Goal: Communication & Community: Answer question/provide support

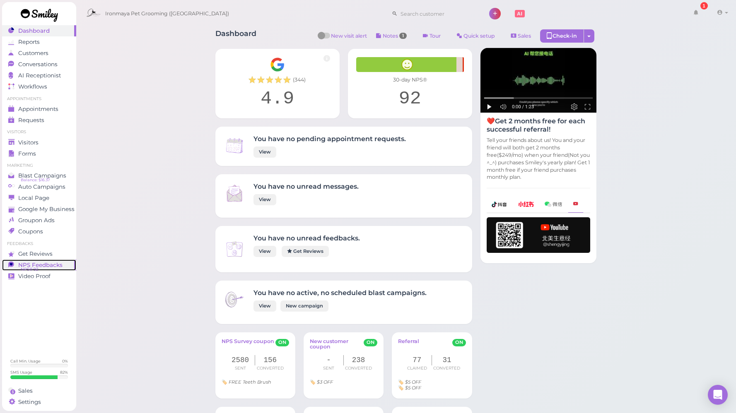
click at [27, 266] on span "NPS® 92" at bounding box center [29, 269] width 17 height 7
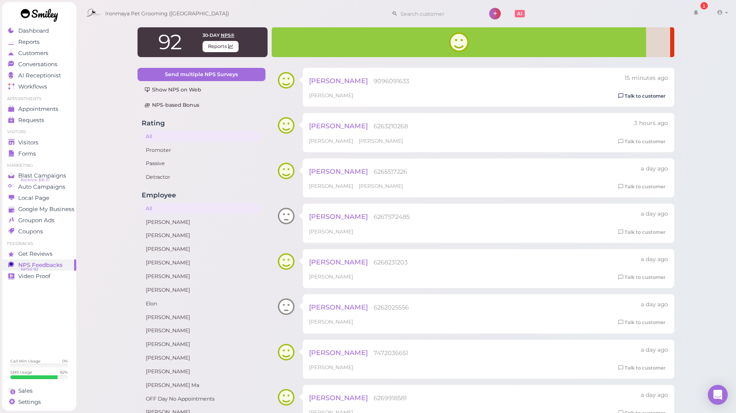
click at [633, 95] on link "Talk to customer" at bounding box center [642, 96] width 52 height 9
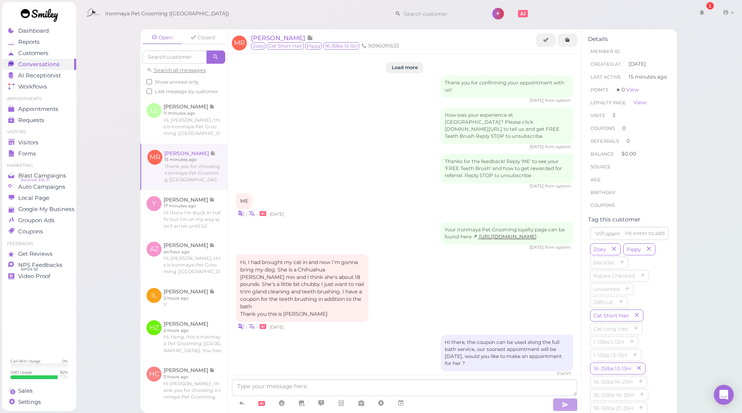
scroll to position [1098, 0]
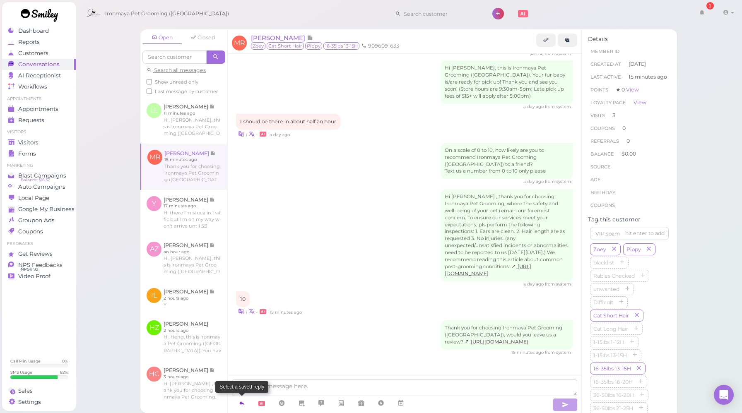
click at [242, 403] on icon at bounding box center [242, 403] width 7 height 8
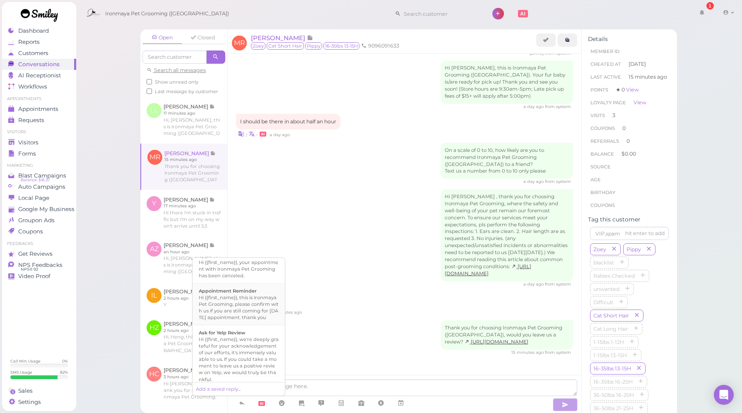
scroll to position [94, 0]
click at [237, 335] on b "Ask for Yelp Review" at bounding box center [222, 332] width 46 height 6
type textarea "Hi {{first_name}}, we're deeply grateful for your acknowledgement of our effort…"
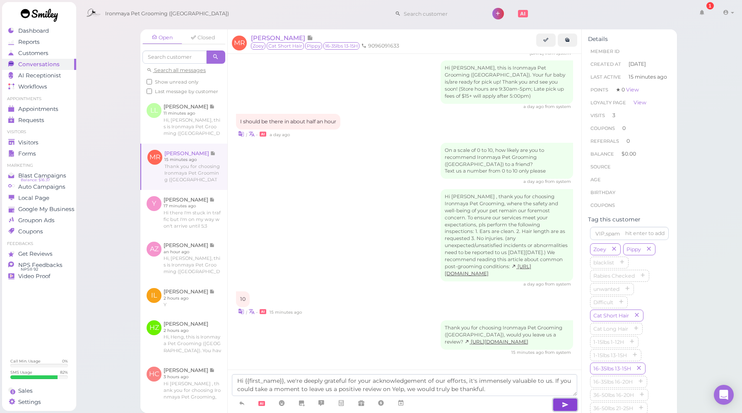
click at [565, 402] on icon "button" at bounding box center [565, 405] width 7 height 8
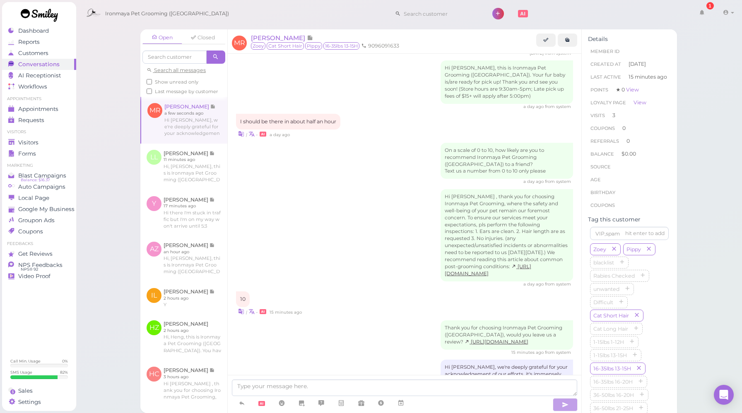
scroll to position [1146, 0]
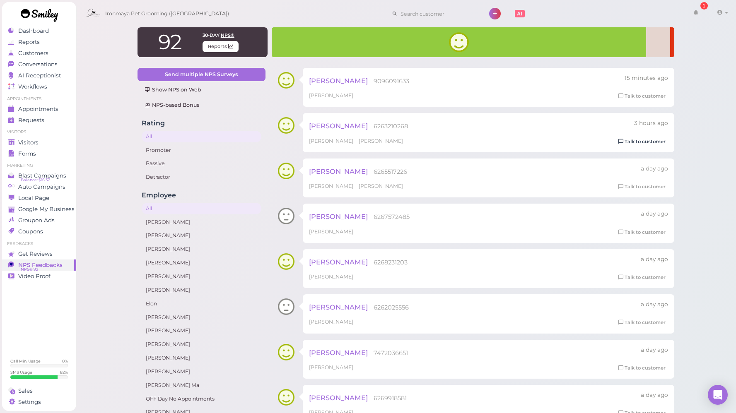
click at [624, 141] on link "Talk to customer" at bounding box center [642, 142] width 52 height 9
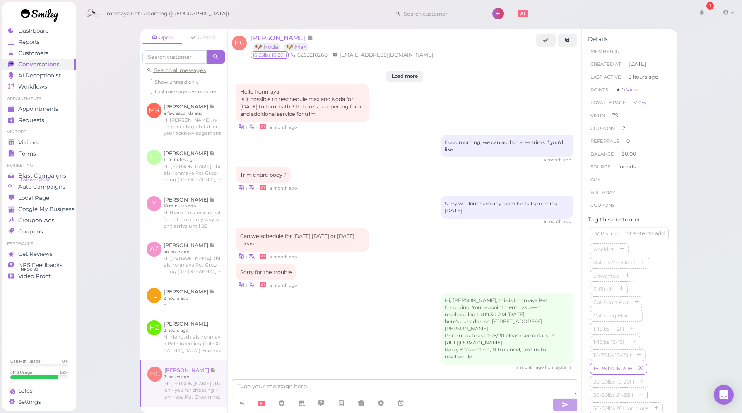
scroll to position [1218, 0]
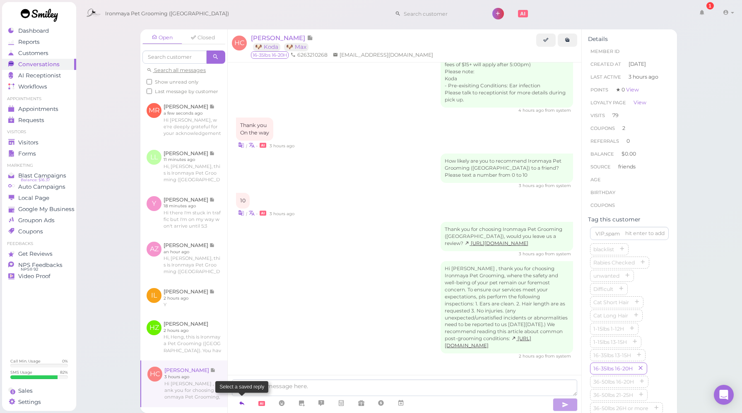
click at [238, 406] on link at bounding box center [242, 403] width 20 height 15
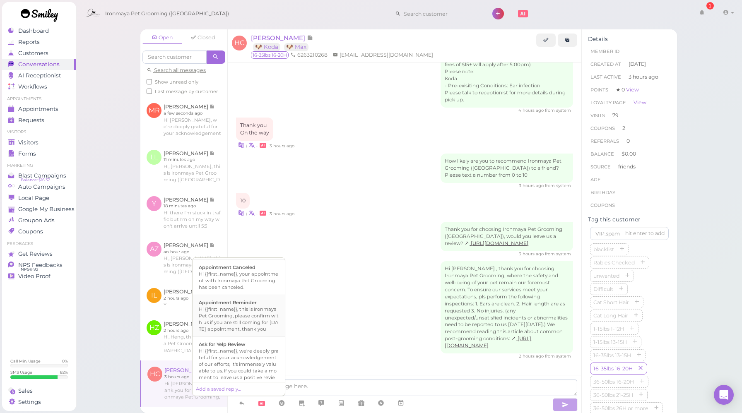
scroll to position [116, 0]
click at [237, 337] on div "Hi {{first_name}}, we're deeply grateful for your acknowledgement of our effort…" at bounding box center [239, 337] width 80 height 46
type textarea "Hi {{first_name}}, we're deeply grateful for your acknowledgement of our effort…"
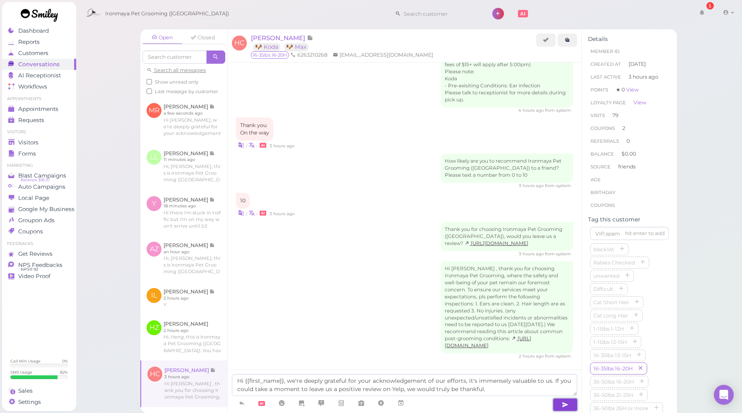
click at [565, 405] on icon "button" at bounding box center [565, 405] width 7 height 8
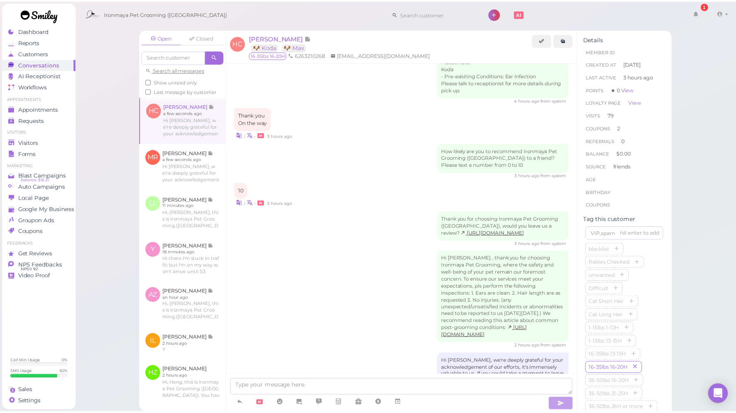
scroll to position [1266, 0]
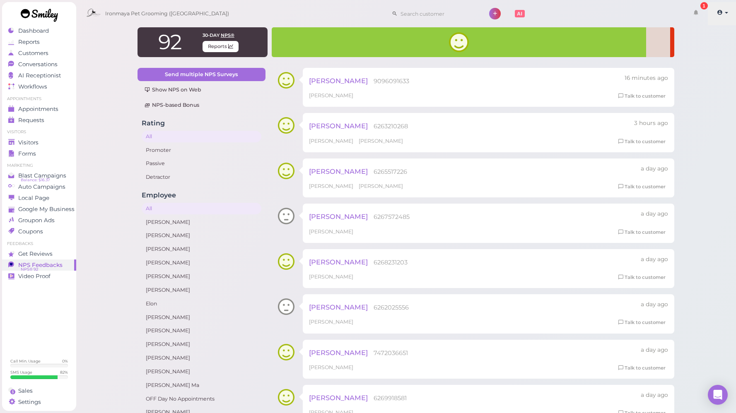
click at [721, 10] on icon at bounding box center [720, 12] width 6 height 7
click at [696, 61] on link "Logout" at bounding box center [703, 63] width 68 height 10
